Goal: Task Accomplishment & Management: Complete application form

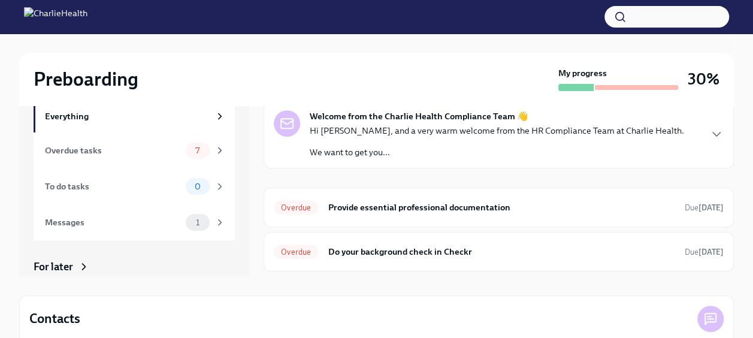
scroll to position [186, 0]
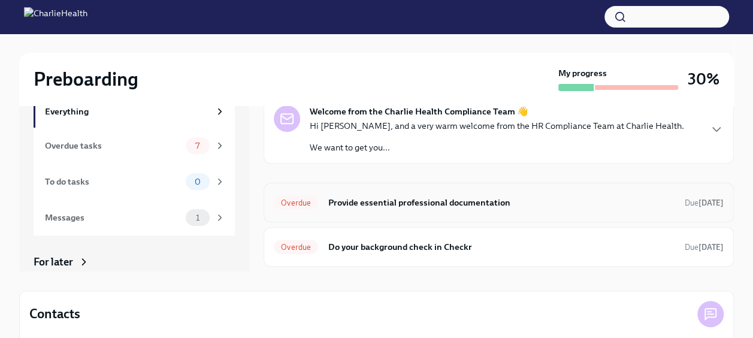
click at [466, 205] on h6 "Provide essential professional documentation" at bounding box center [502, 202] width 348 height 13
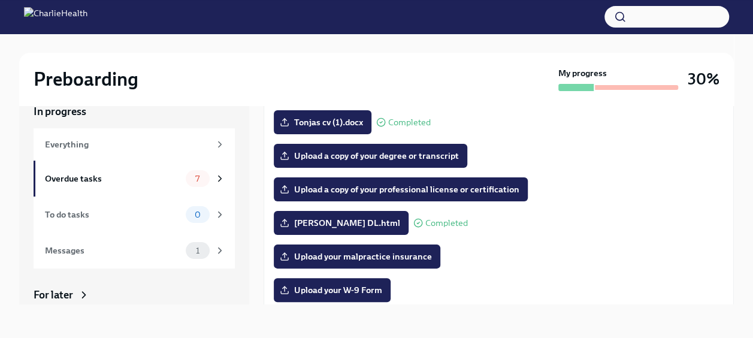
scroll to position [149, 0]
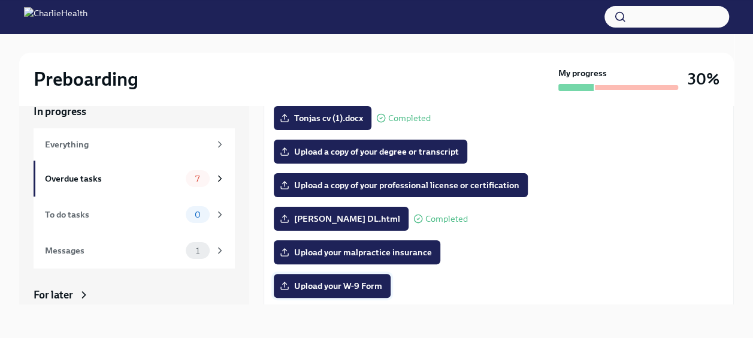
click at [372, 277] on label "Upload your W-9 Form" at bounding box center [332, 286] width 117 height 24
click at [0, 0] on input "Upload your W-9 Form" at bounding box center [0, 0] width 0 height 0
click at [532, 252] on div "Upload your malpractice insurance" at bounding box center [499, 252] width 450 height 24
click at [149, 250] on div "Messages" at bounding box center [113, 250] width 136 height 13
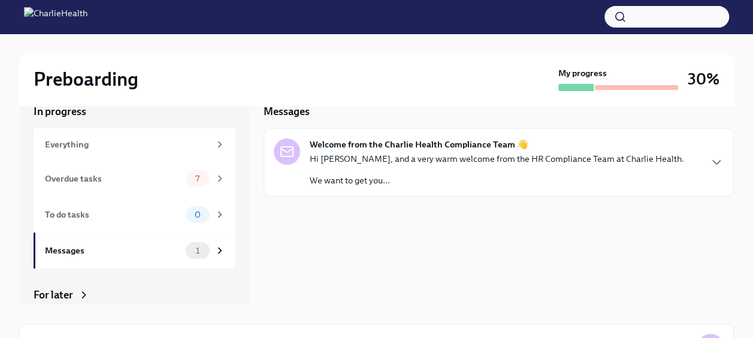
click at [403, 155] on p "Hi [PERSON_NAME], and a very warm welcome from the HR Compliance Team at Charli…" at bounding box center [497, 159] width 374 height 12
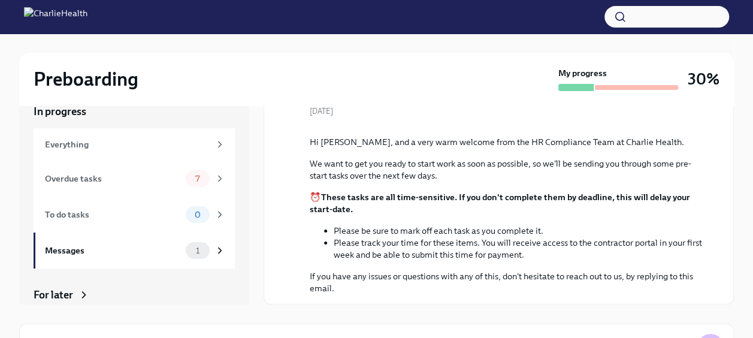
scroll to position [175, 0]
click at [720, 310] on div "In progress Everything Overdue tasks 7 To do tasks 0 Messages 1 For later Archi…" at bounding box center [376, 251] width 715 height 333
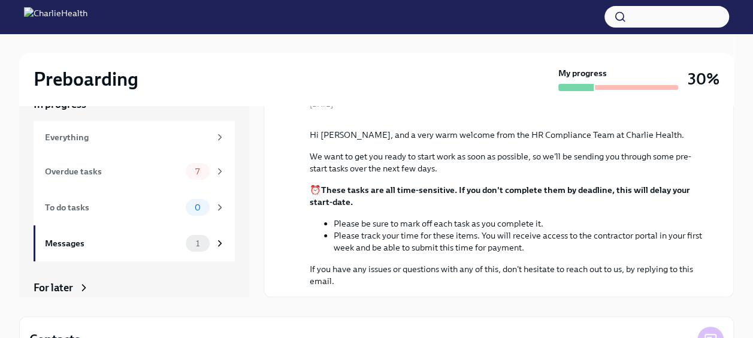
scroll to position [0, 0]
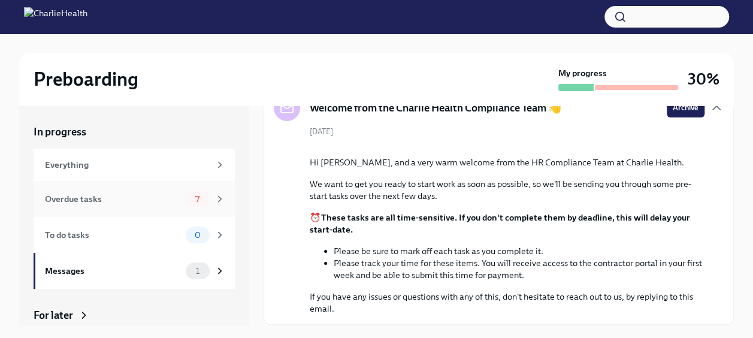
click at [93, 193] on div "Overdue tasks" at bounding box center [113, 198] width 136 height 13
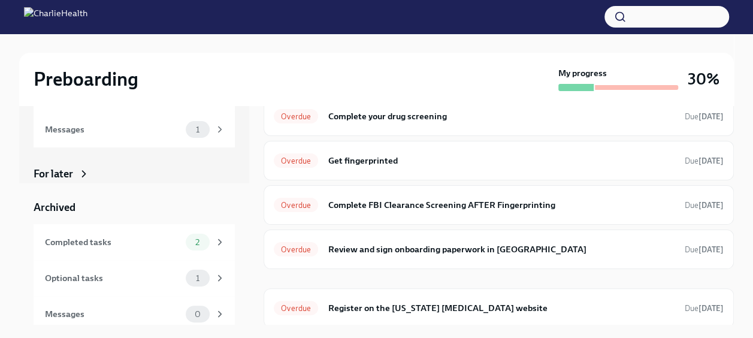
scroll to position [149, 0]
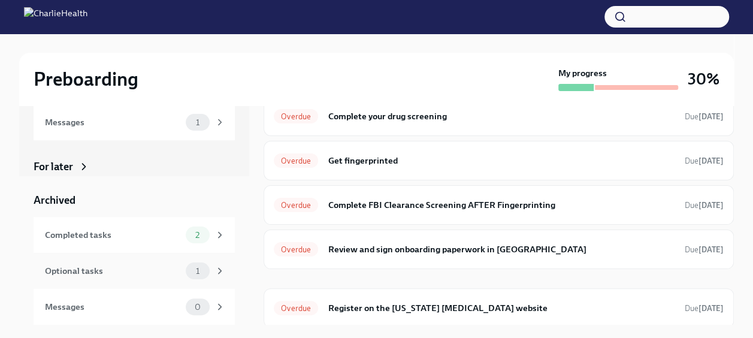
click at [151, 272] on div "Optional tasks" at bounding box center [113, 270] width 136 height 13
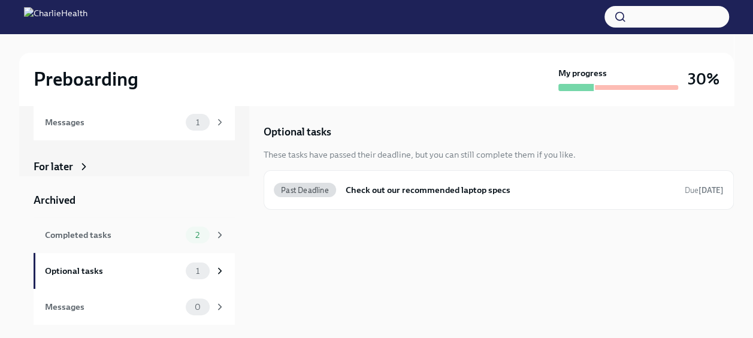
click at [165, 240] on div "Completed tasks" at bounding box center [113, 234] width 136 height 13
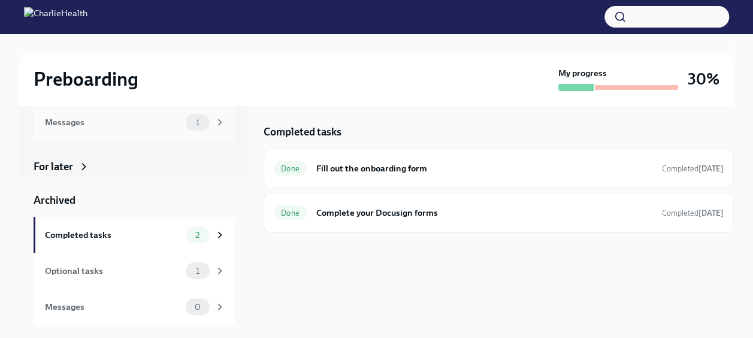
click at [144, 120] on div "Messages" at bounding box center [113, 122] width 136 height 13
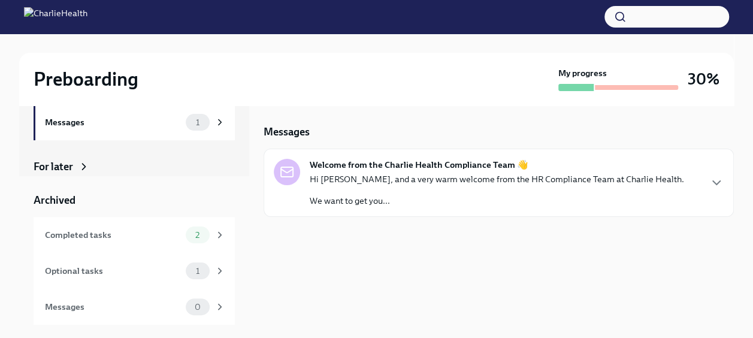
click at [316, 171] on div "Welcome from the Charlie Health Compliance Team 👋 Hi [PERSON_NAME], and a very …" at bounding box center [497, 183] width 374 height 48
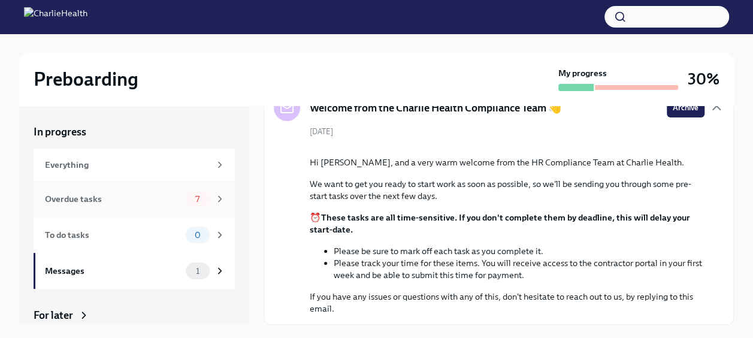
click at [98, 203] on div "Overdue tasks" at bounding box center [113, 198] width 136 height 13
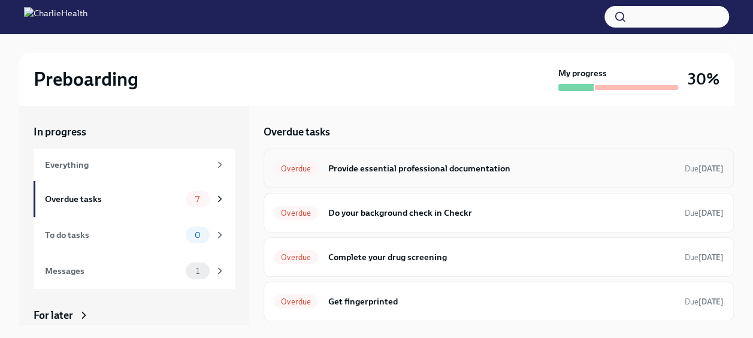
click at [422, 174] on h6 "Provide essential professional documentation" at bounding box center [502, 168] width 348 height 13
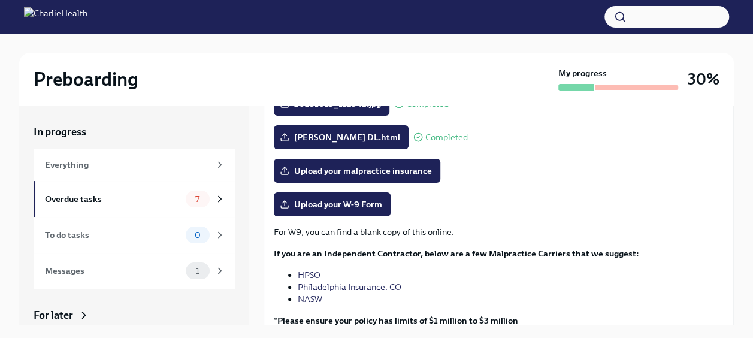
scroll to position [261, 0]
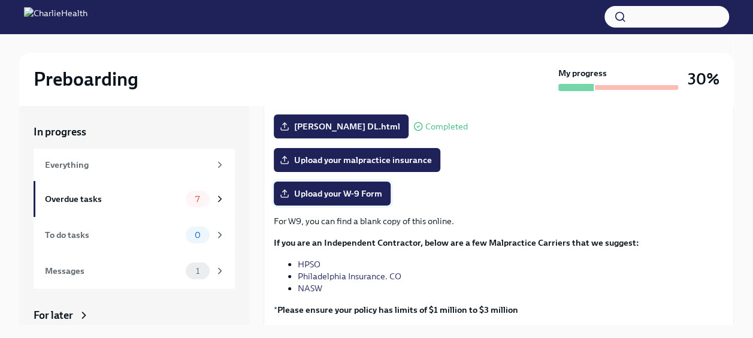
drag, startPoint x: 328, startPoint y: 194, endPoint x: 328, endPoint y: 186, distance: 8.4
click at [328, 186] on label "Upload your W-9 Form" at bounding box center [332, 194] width 117 height 24
click at [0, 0] on input "Upload your W-9 Form" at bounding box center [0, 0] width 0 height 0
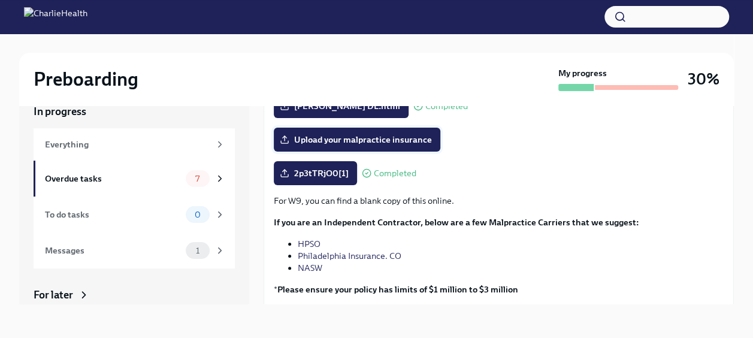
click at [367, 138] on span "Upload your malpractice insurance" at bounding box center [357, 140] width 150 height 12
click at [0, 0] on input "Upload your malpractice insurance" at bounding box center [0, 0] width 0 height 0
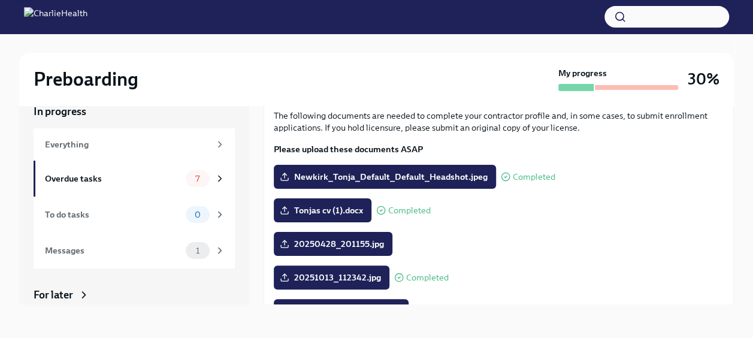
scroll to position [0, 0]
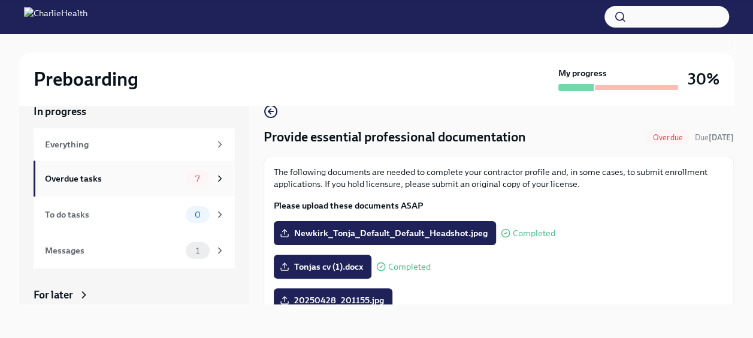
click at [120, 181] on div "Overdue tasks" at bounding box center [113, 178] width 136 height 13
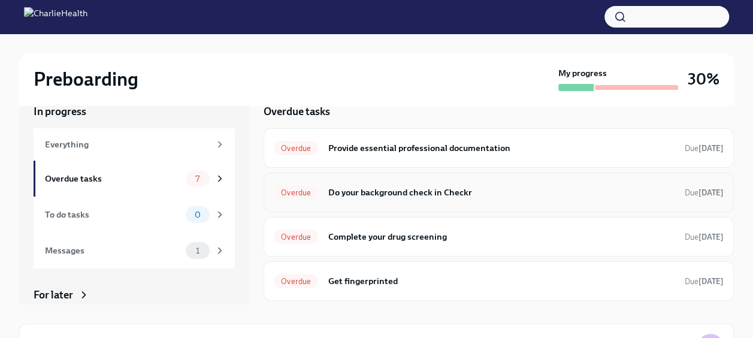
click at [470, 192] on h6 "Do your background check in Checkr" at bounding box center [502, 192] width 348 height 13
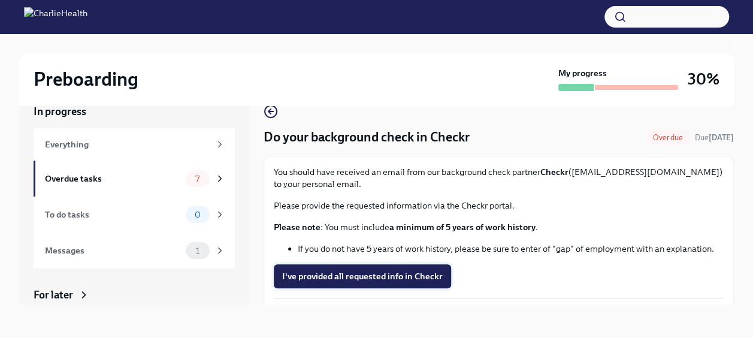
click at [383, 275] on span "I've provided all requested info in Checkr" at bounding box center [362, 276] width 161 height 12
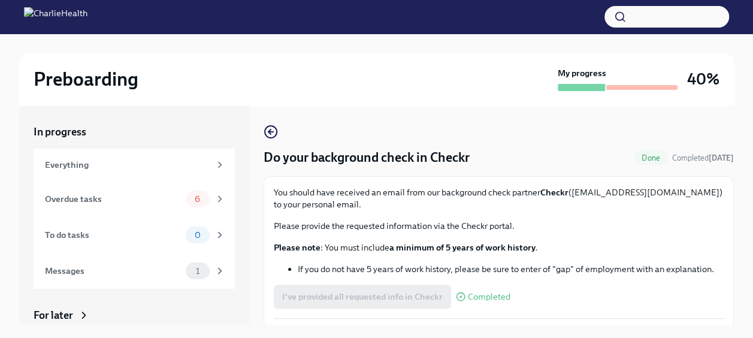
scroll to position [42, 0]
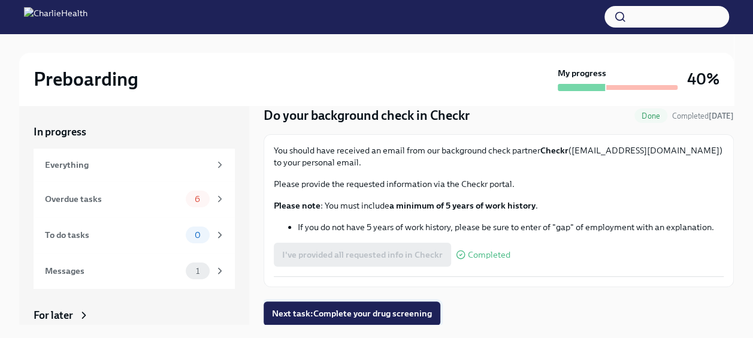
click at [355, 316] on span "Next task : Complete your drug screening" at bounding box center [352, 313] width 160 height 12
